Goal: Transaction & Acquisition: Book appointment/travel/reservation

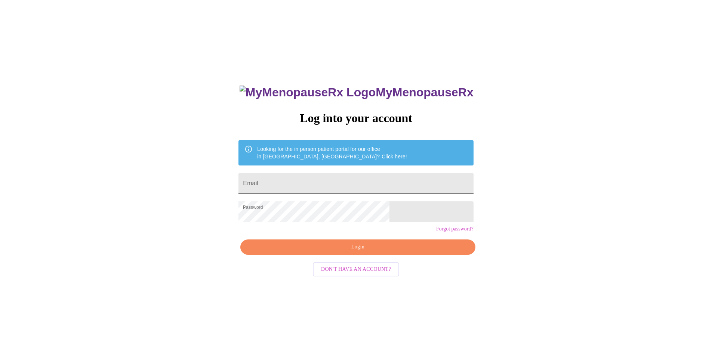
drag, startPoint x: 311, startPoint y: 184, endPoint x: 318, endPoint y: 185, distance: 6.9
click at [311, 184] on input "Email" at bounding box center [355, 183] width 235 height 21
type input "nikkibopp1821@gmail.com"
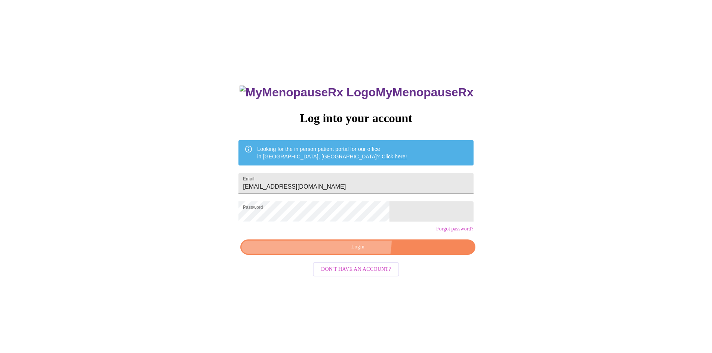
click at [353, 253] on button "Login" at bounding box center [357, 247] width 235 height 15
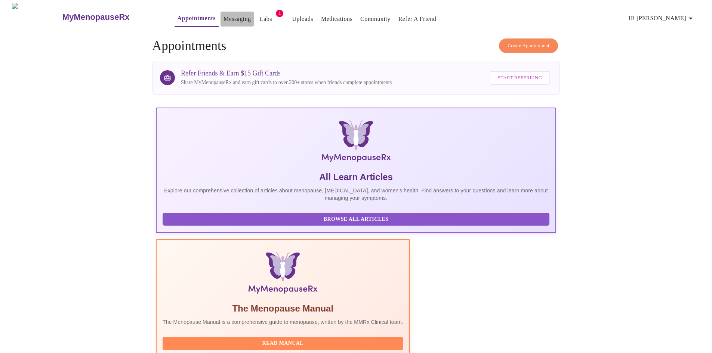
click at [224, 15] on link "Messaging" at bounding box center [237, 19] width 27 height 10
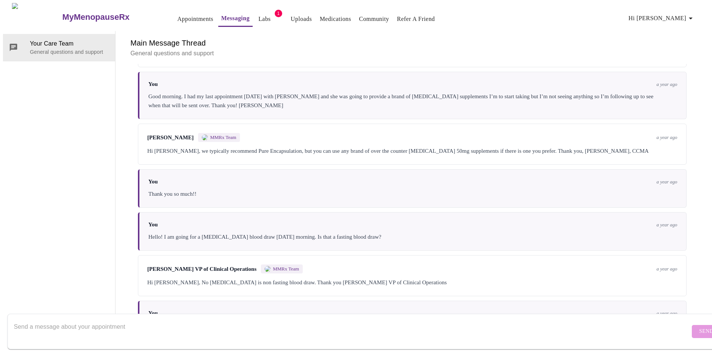
scroll to position [236, 0]
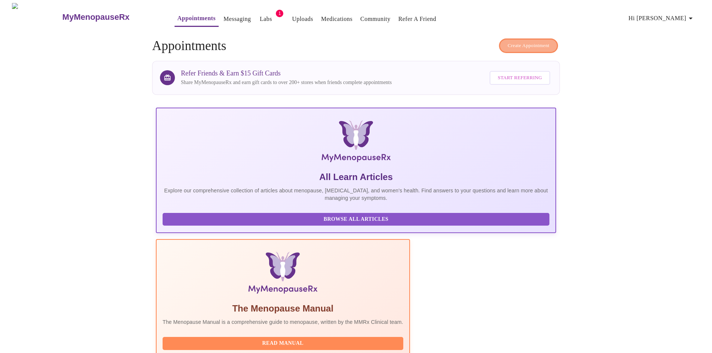
click at [523, 41] on span "Create Appointment" at bounding box center [529, 45] width 42 height 9
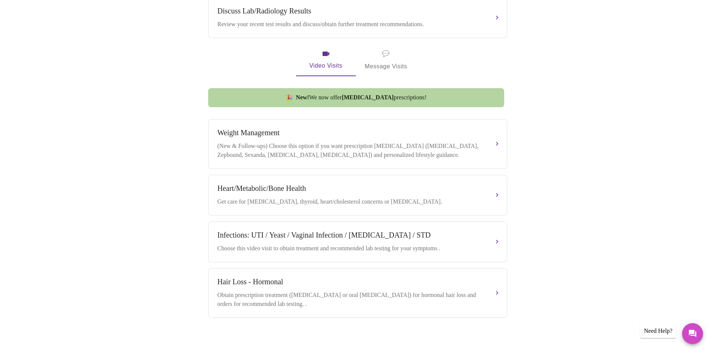
scroll to position [313, 0]
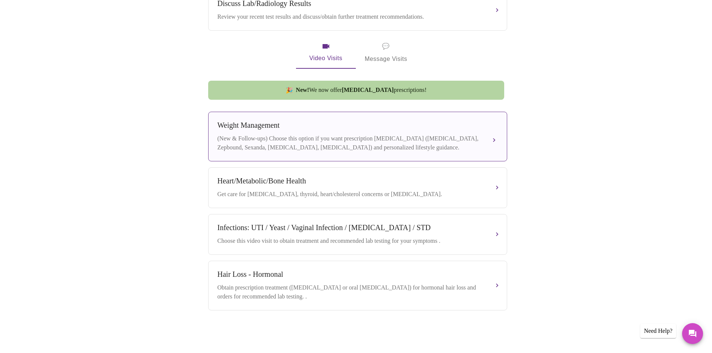
click at [381, 145] on div "(New & Follow-ups) Choose this option if you want prescription weight managemen…" at bounding box center [350, 143] width 265 height 18
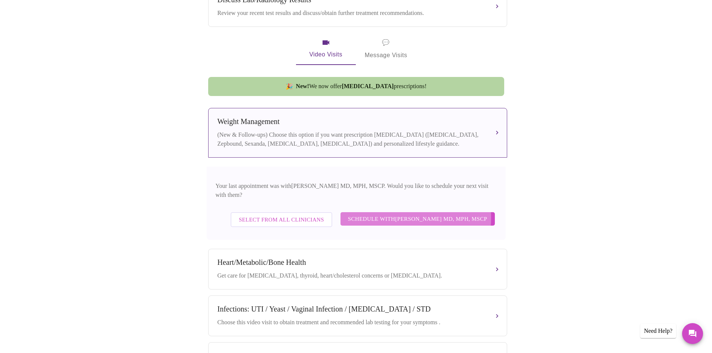
click at [414, 214] on span "Schedule with Vadim Gelman MD, MPH, MSCP" at bounding box center [417, 219] width 139 height 10
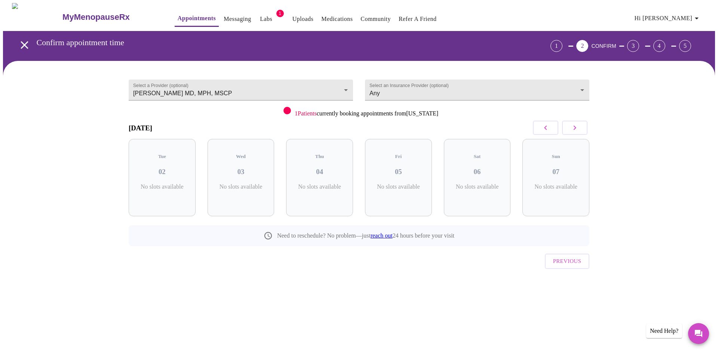
click at [580, 133] on button "button" at bounding box center [574, 128] width 25 height 14
click at [579, 129] on button "button" at bounding box center [574, 128] width 25 height 14
click at [184, 184] on div "4 Slots Left ( 8 Total)" at bounding box center [162, 191] width 55 height 15
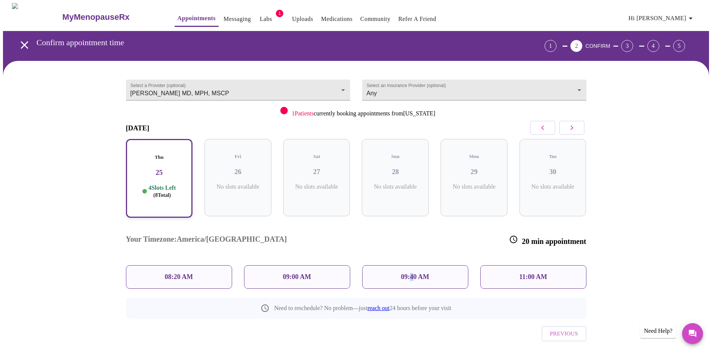
click at [412, 273] on p "09:40 AM" at bounding box center [415, 277] width 28 height 8
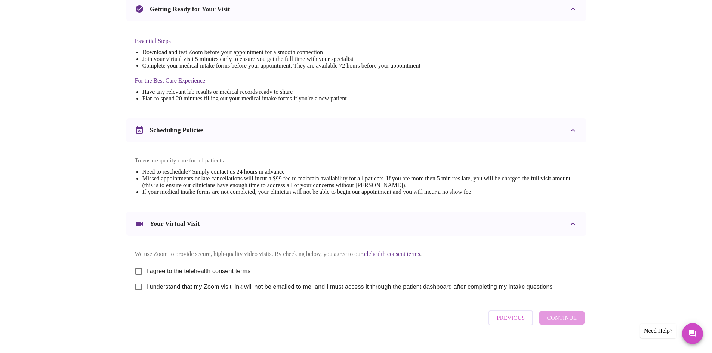
scroll to position [189, 0]
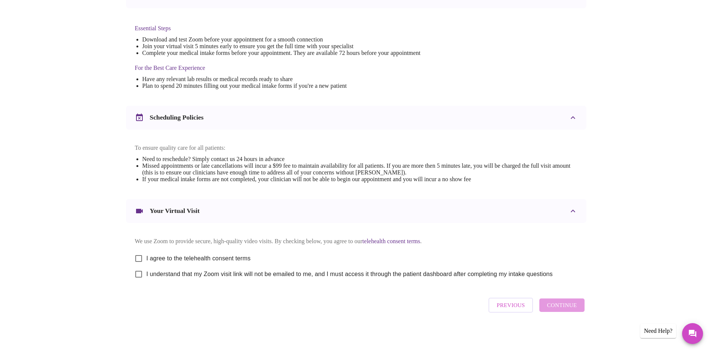
click at [141, 255] on input "I agree to the telehealth consent terms" at bounding box center [139, 259] width 16 height 16
checkbox input "true"
click at [138, 275] on input "I understand that my Zoom visit link will not be emailed to me, and I must acce…" at bounding box center [139, 274] width 16 height 16
checkbox input "true"
click at [570, 308] on span "Continue" at bounding box center [562, 305] width 30 height 10
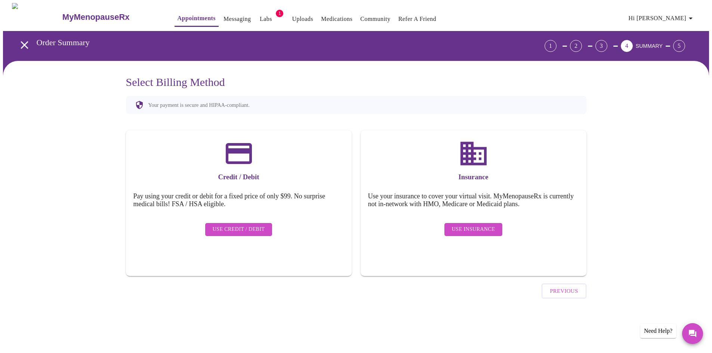
scroll to position [0, 0]
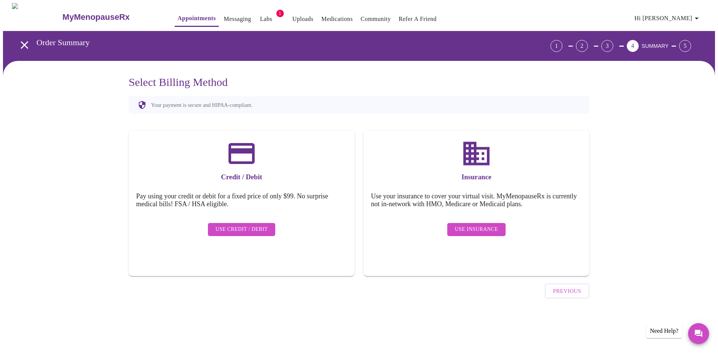
click at [477, 225] on span "Use Insurance" at bounding box center [475, 229] width 43 height 9
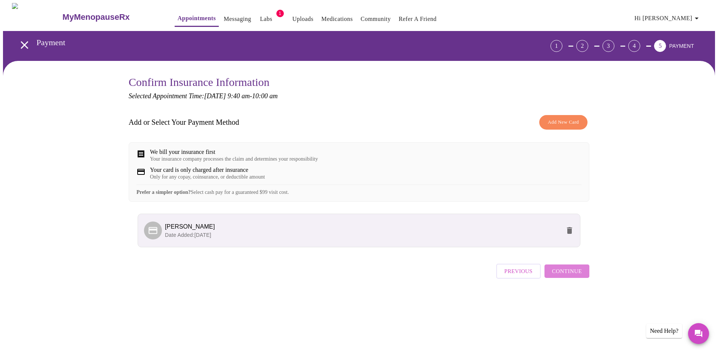
click at [571, 276] on span "Continue" at bounding box center [567, 271] width 30 height 10
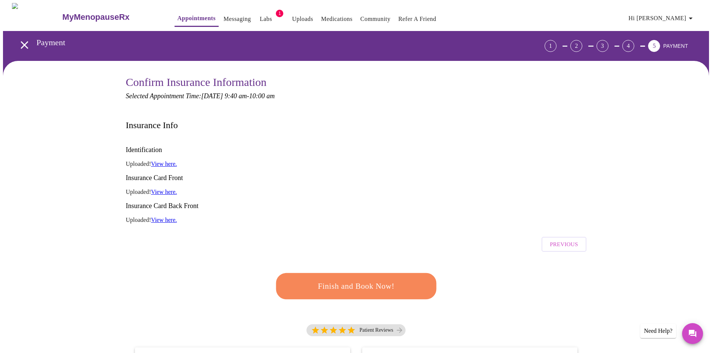
click at [368, 280] on span "Finish and Book Now!" at bounding box center [356, 287] width 138 height 14
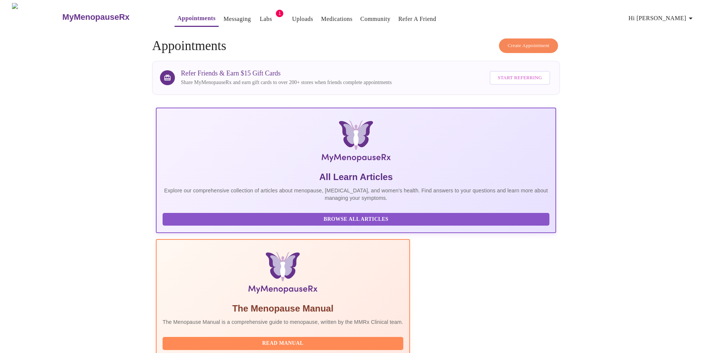
click at [260, 19] on link "Labs" at bounding box center [266, 19] width 12 height 10
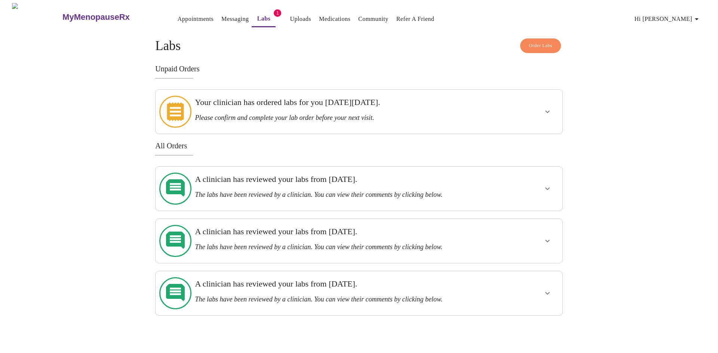
click at [550, 108] on icon "show more" at bounding box center [547, 111] width 9 height 9
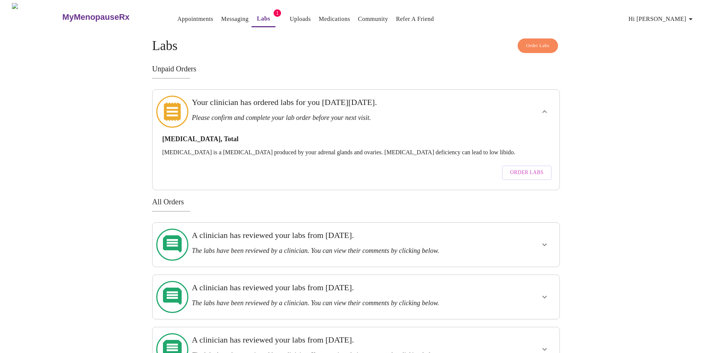
scroll to position [0, 0]
click at [541, 345] on icon "show more" at bounding box center [544, 349] width 9 height 9
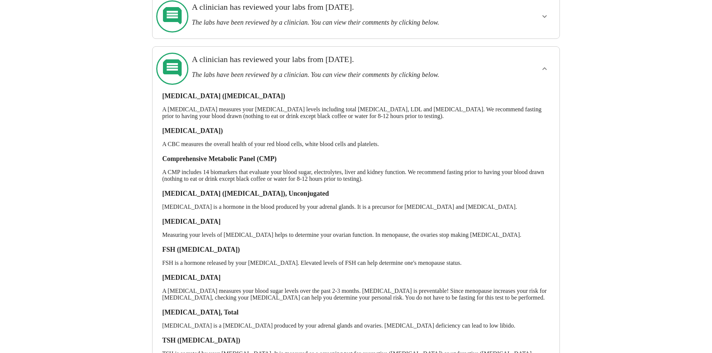
scroll to position [302, 0]
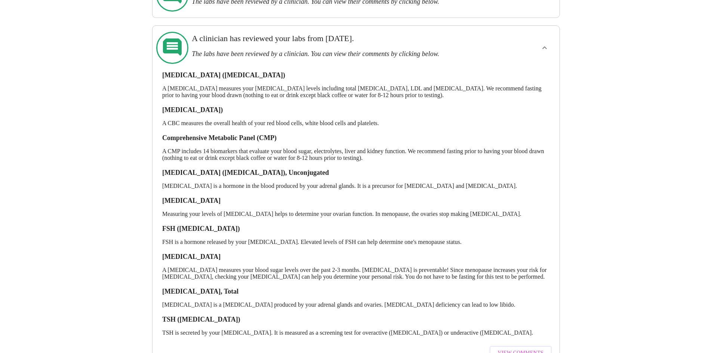
click at [519, 349] on span "View Comments" at bounding box center [521, 353] width 46 height 9
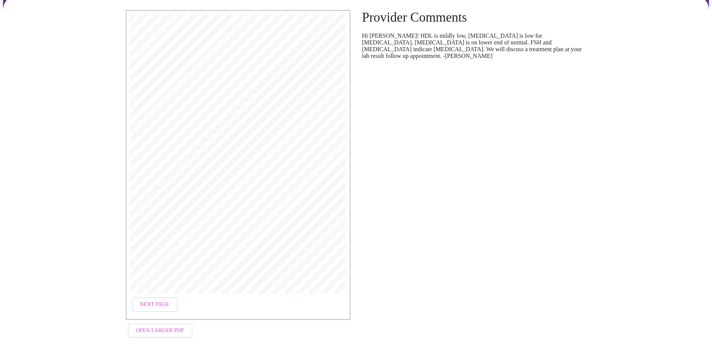
scroll to position [60, 0]
click at [167, 297] on button "Next Page" at bounding box center [155, 304] width 46 height 15
click at [206, 304] on span "Next Page" at bounding box center [215, 304] width 29 height 9
click at [216, 301] on span "Next Page" at bounding box center [215, 304] width 29 height 9
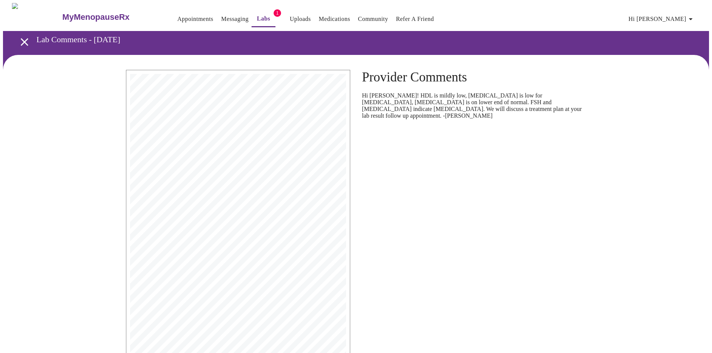
click at [221, 15] on link "Messaging" at bounding box center [234, 19] width 27 height 10
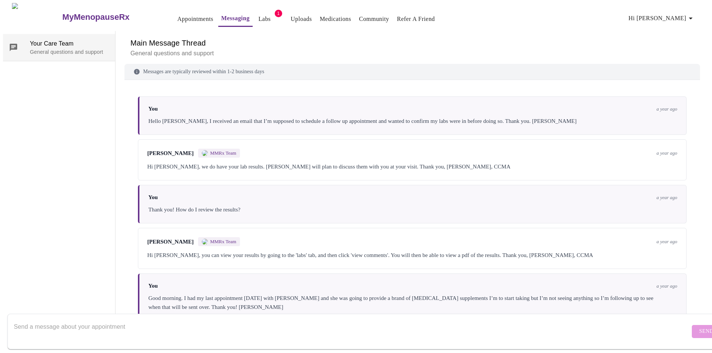
click at [48, 48] on p "General questions and support" at bounding box center [69, 51] width 79 height 7
